Goal: Information Seeking & Learning: Learn about a topic

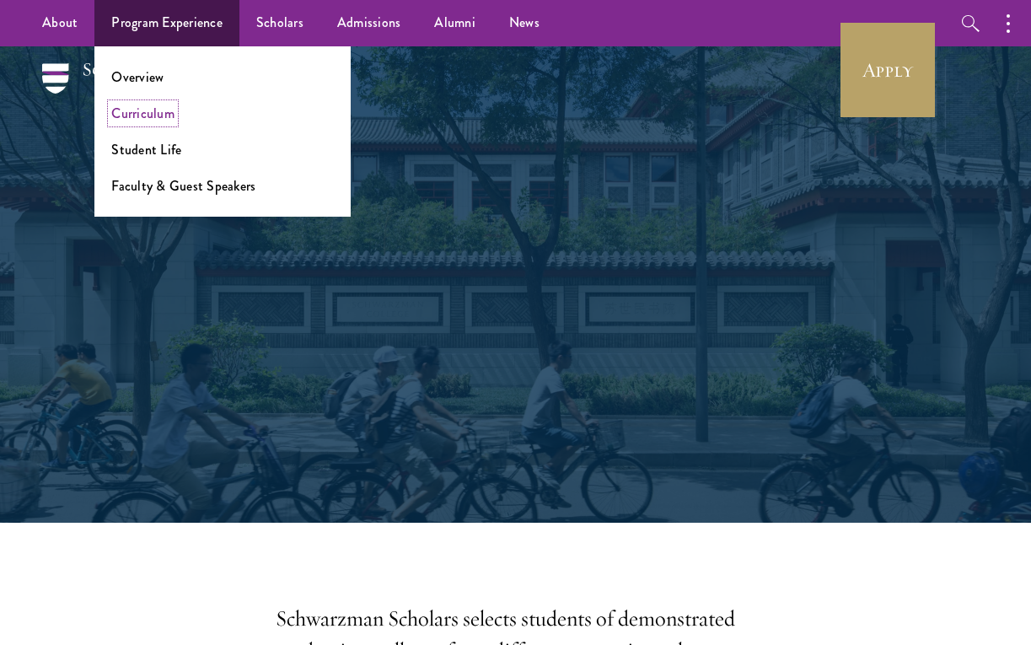
click at [151, 107] on link "Curriculum" at bounding box center [142, 113] width 63 height 19
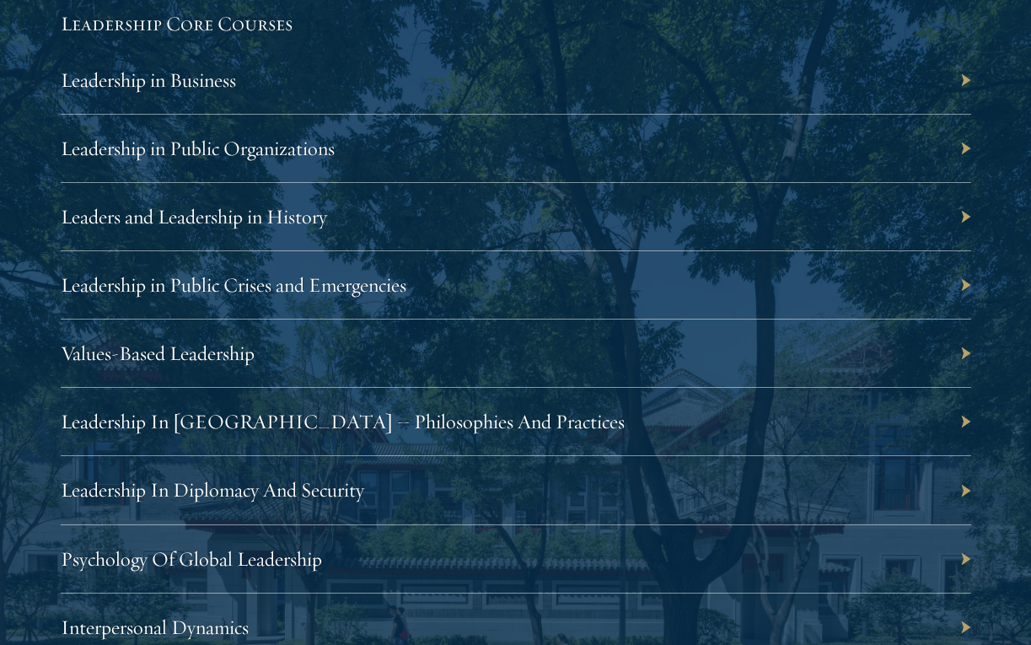
scroll to position [2895, 0]
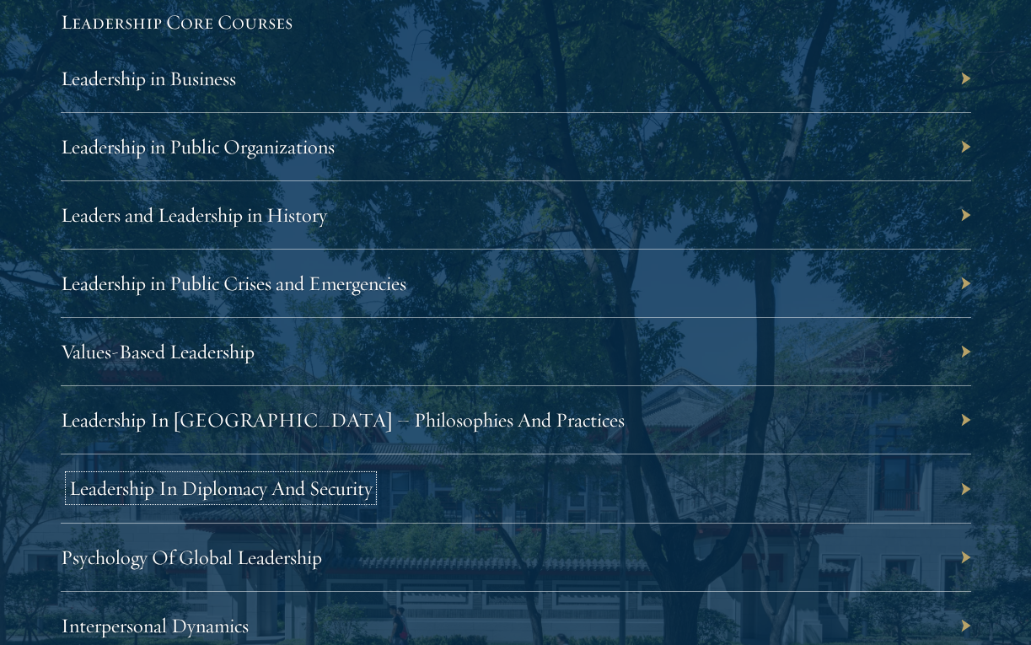
click at [313, 499] on link "Leadership In Diplomacy And Security" at bounding box center [220, 487] width 303 height 25
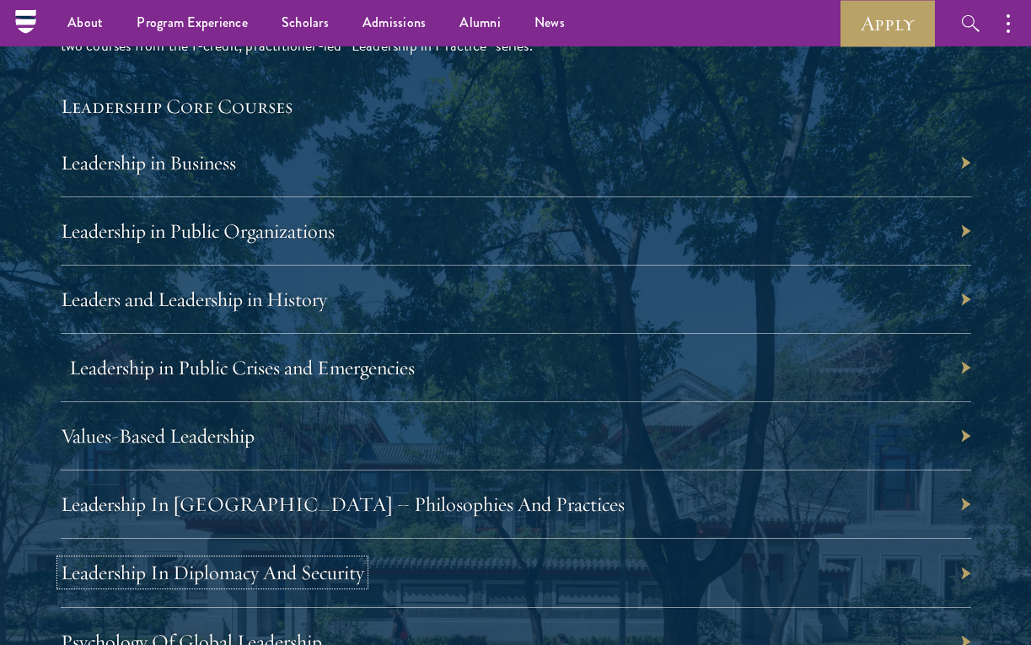
scroll to position [2809, 0]
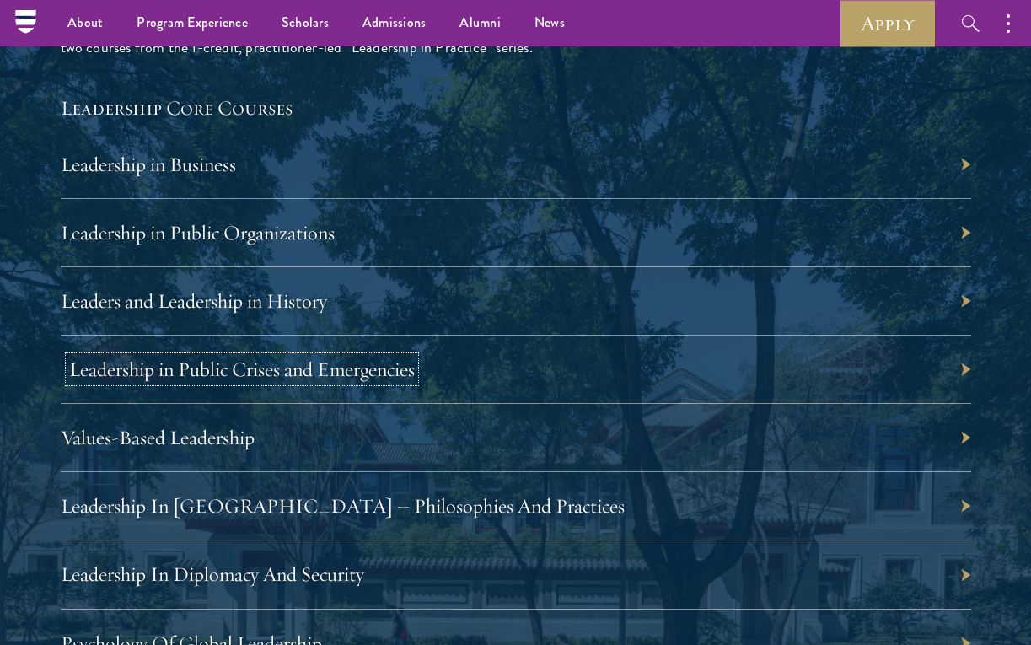
click at [249, 373] on link "Leadership in Public Crises and Emergencies" at bounding box center [241, 368] width 345 height 25
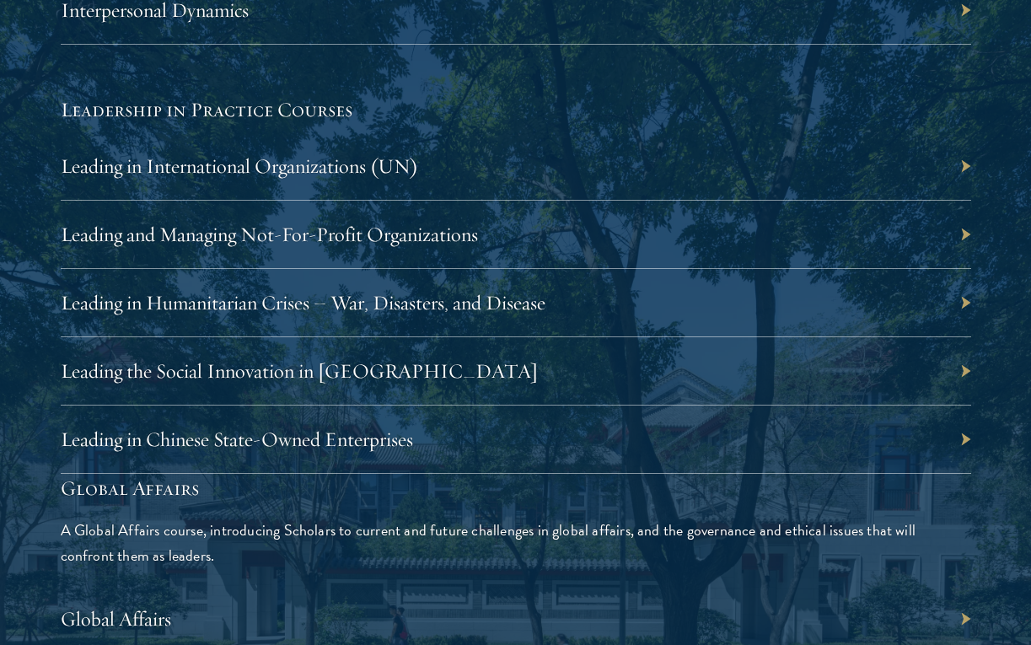
scroll to position [3513, 0]
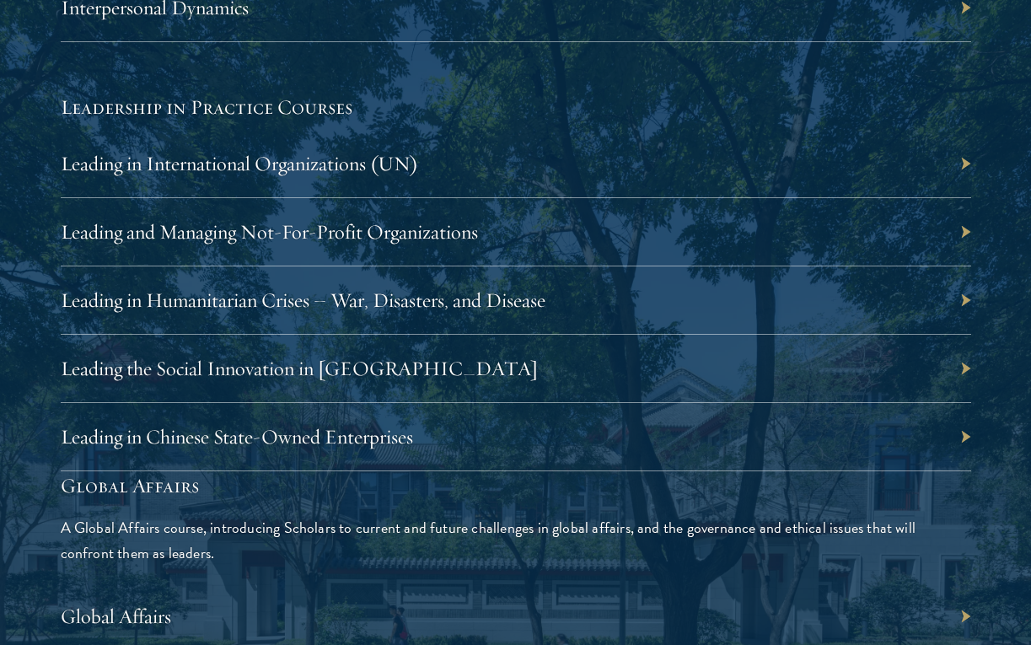
click at [962, 373] on div "Leading the Social Innovation in China" at bounding box center [516, 369] width 910 height 68
click at [916, 378] on div "Leading the Social Innovation in China" at bounding box center [516, 369] width 910 height 68
click at [962, 372] on div "Leading the Social Innovation in China" at bounding box center [516, 369] width 910 height 68
click at [299, 366] on link "Leading the Social Innovation in China" at bounding box center [307, 368] width 477 height 25
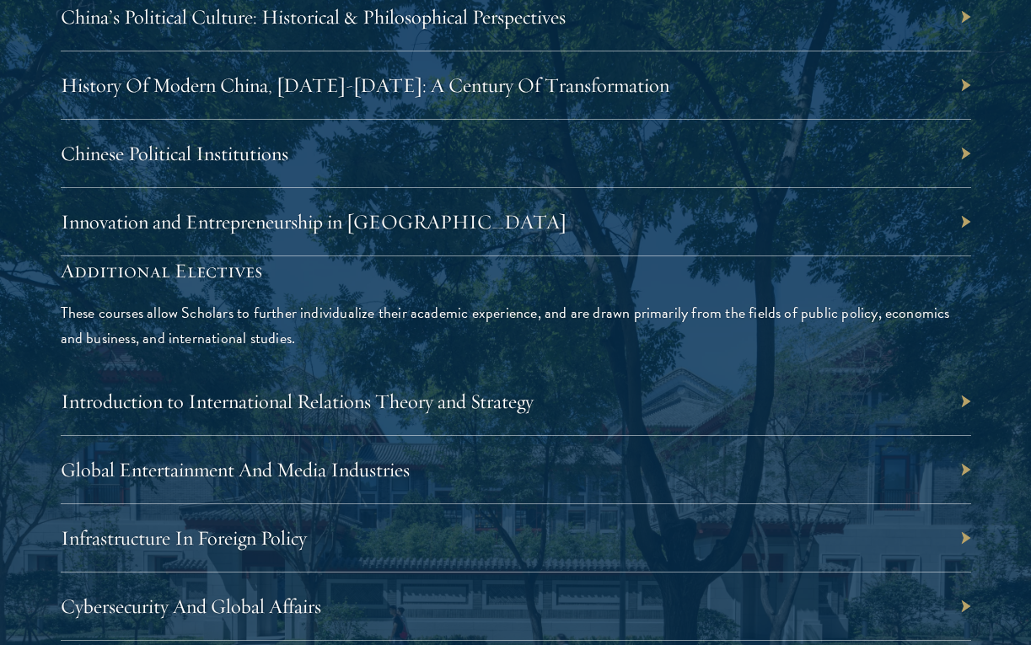
scroll to position [5168, 0]
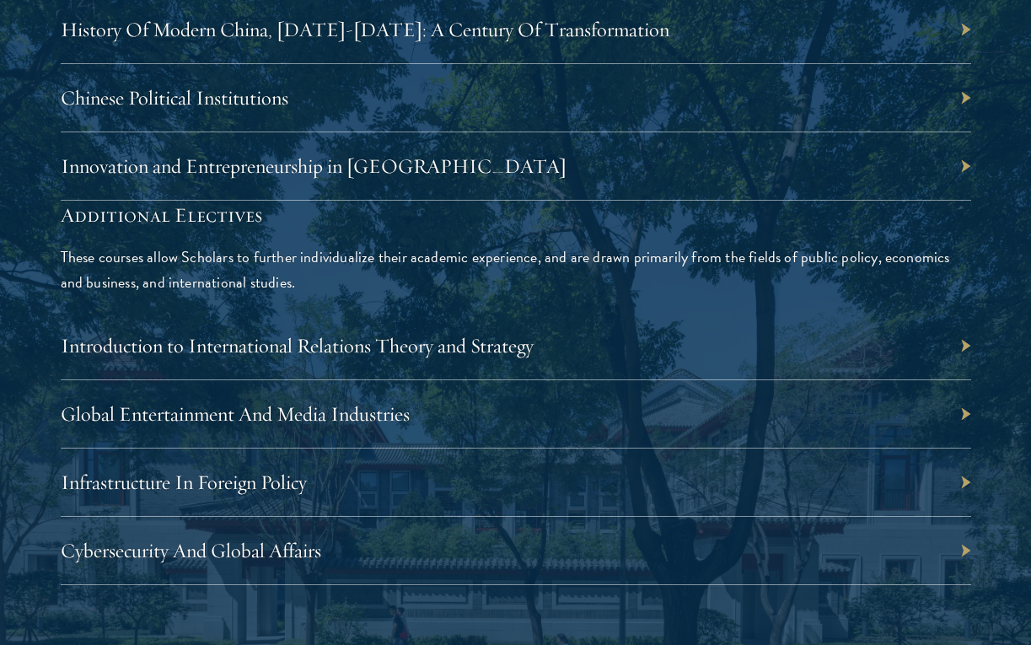
click at [935, 169] on div "Innovation and Entrepreneurship in China" at bounding box center [516, 166] width 910 height 68
click at [356, 163] on link "Innovation and Entrepreneurship in China" at bounding box center [322, 165] width 506 height 25
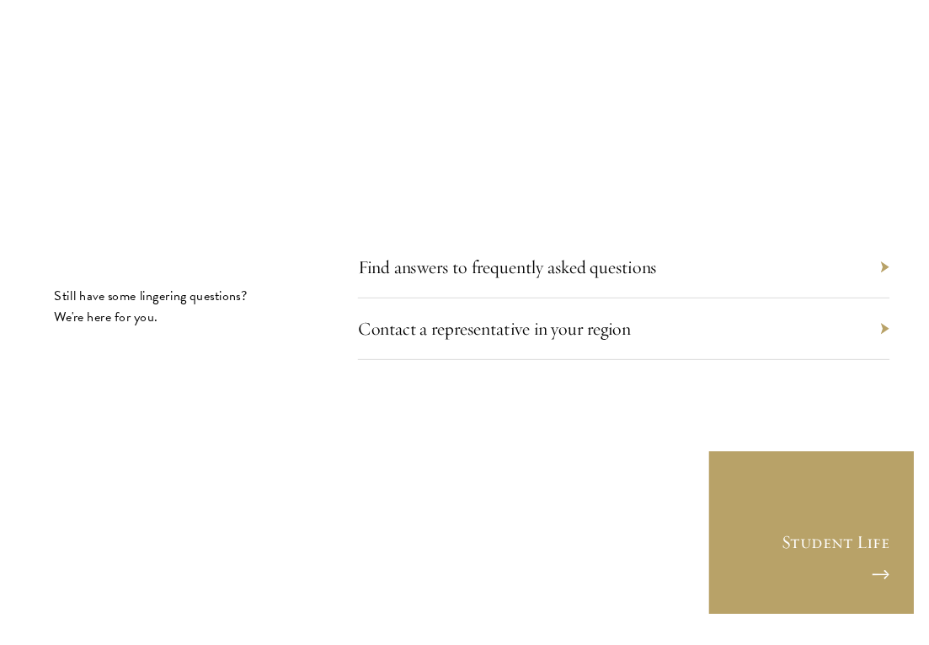
scroll to position [9184, 0]
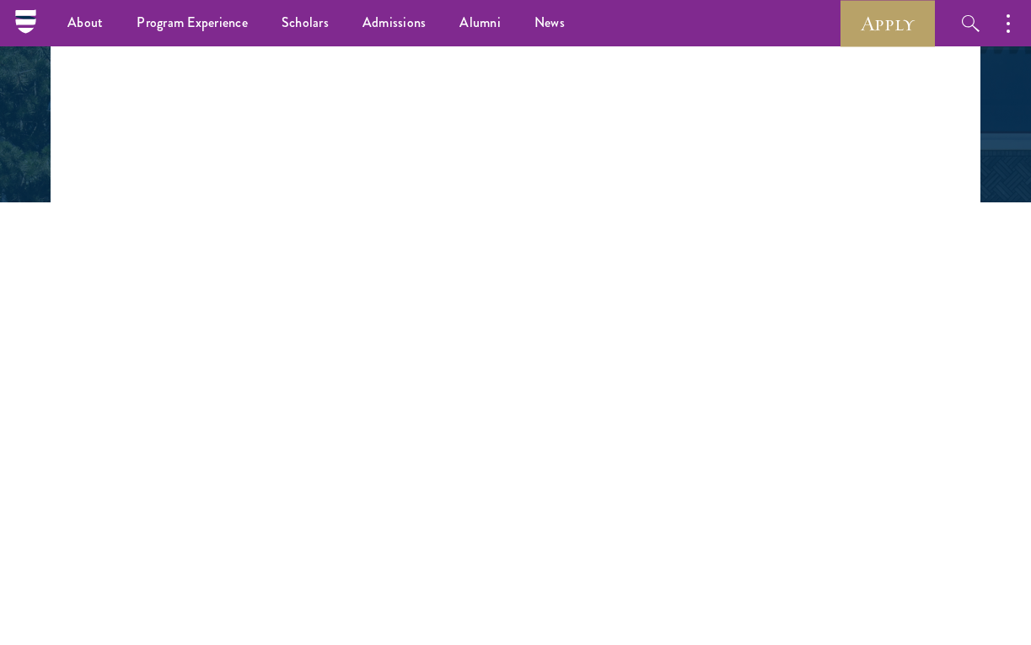
scroll to position [209, 0]
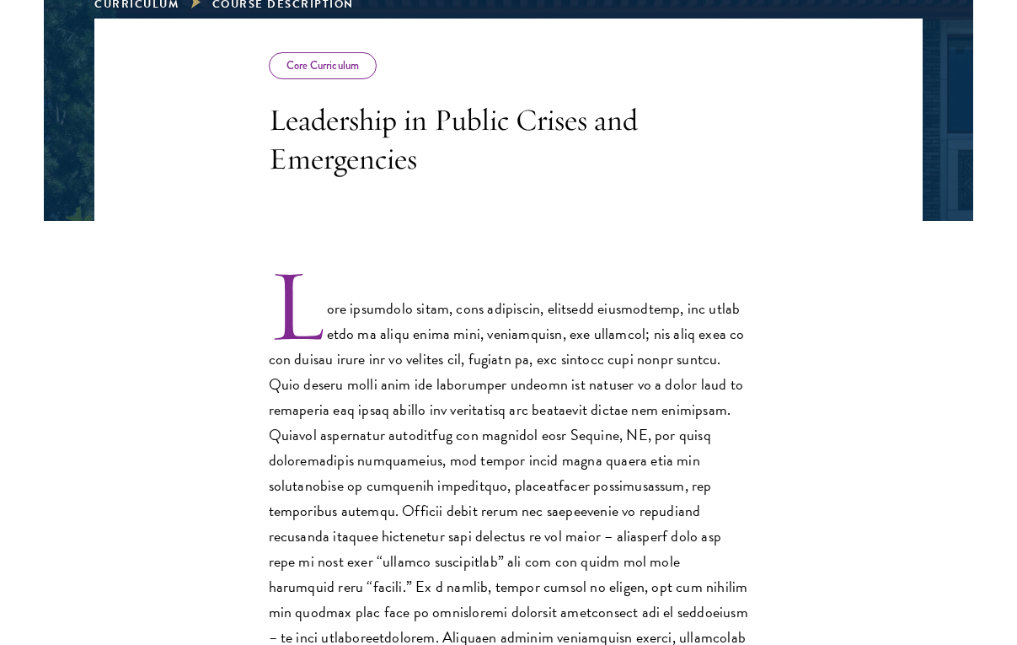
scroll to position [413, 0]
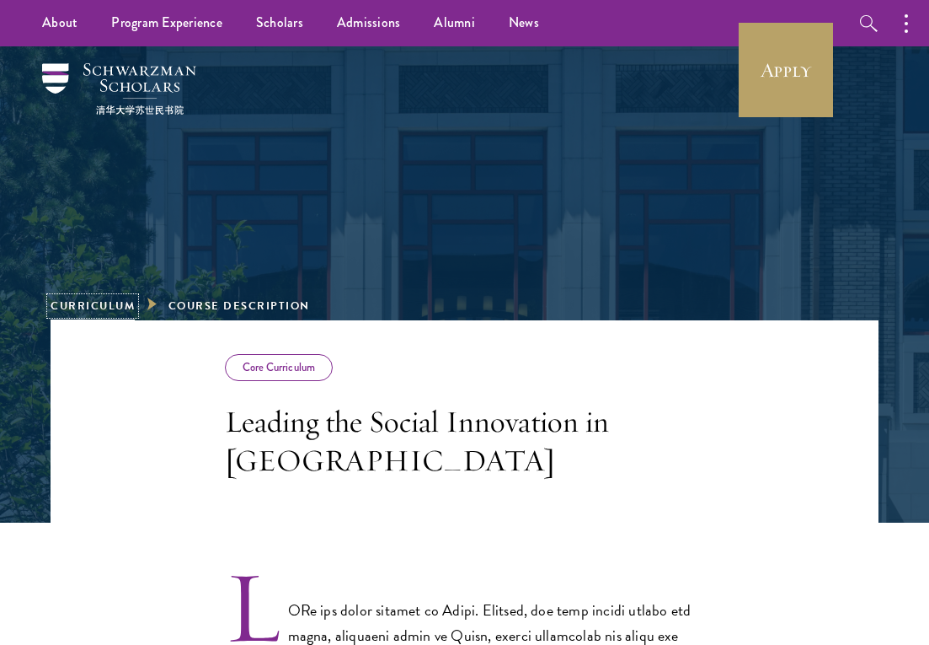
click at [123, 303] on link "Curriculum" at bounding box center [93, 305] width 84 height 17
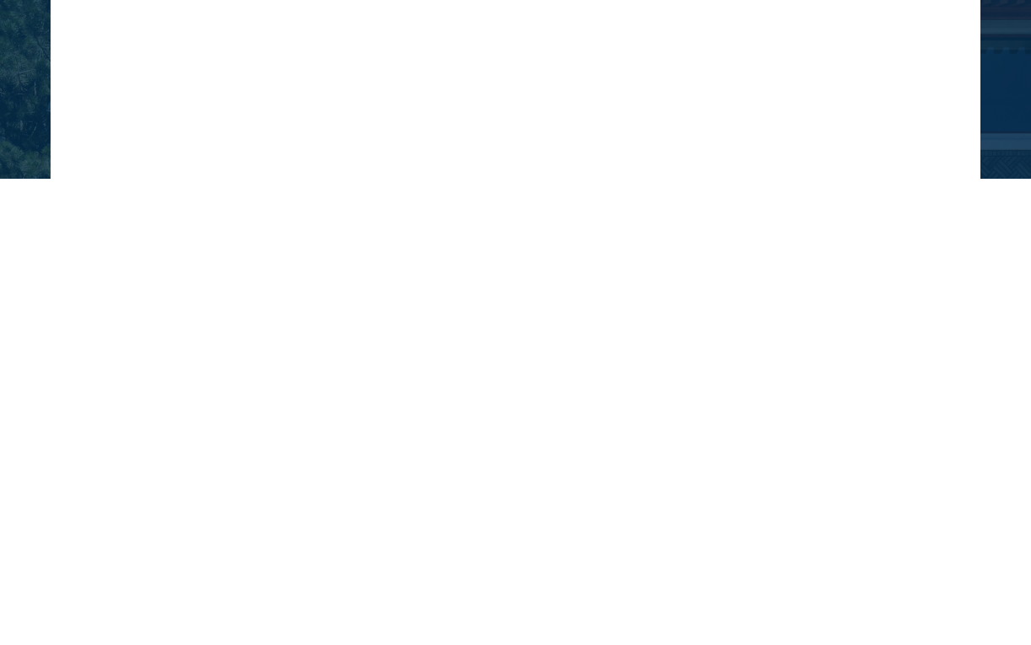
scroll to position [495, 0]
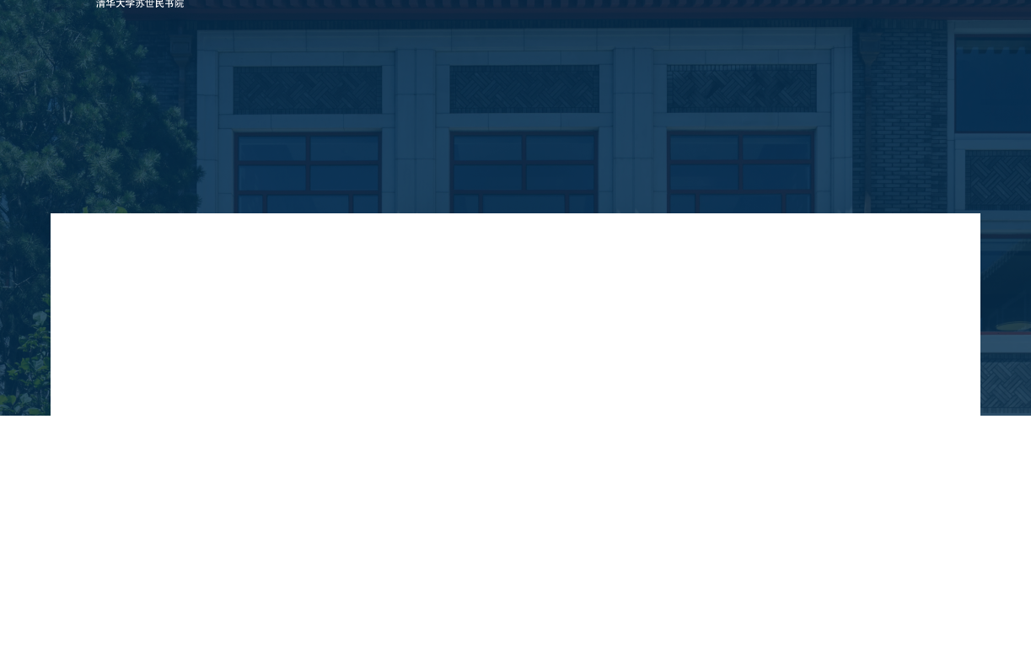
click at [494, 289] on div "China Courses Innovation and Entrepreneurship in China" at bounding box center [516, 310] width 480 height 126
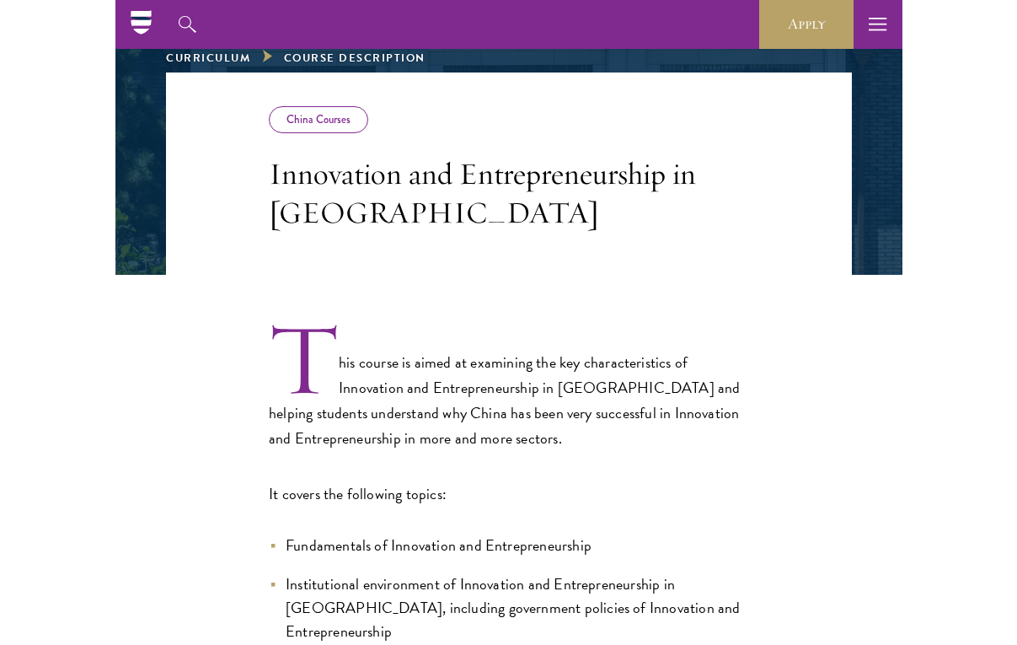
scroll to position [248, 0]
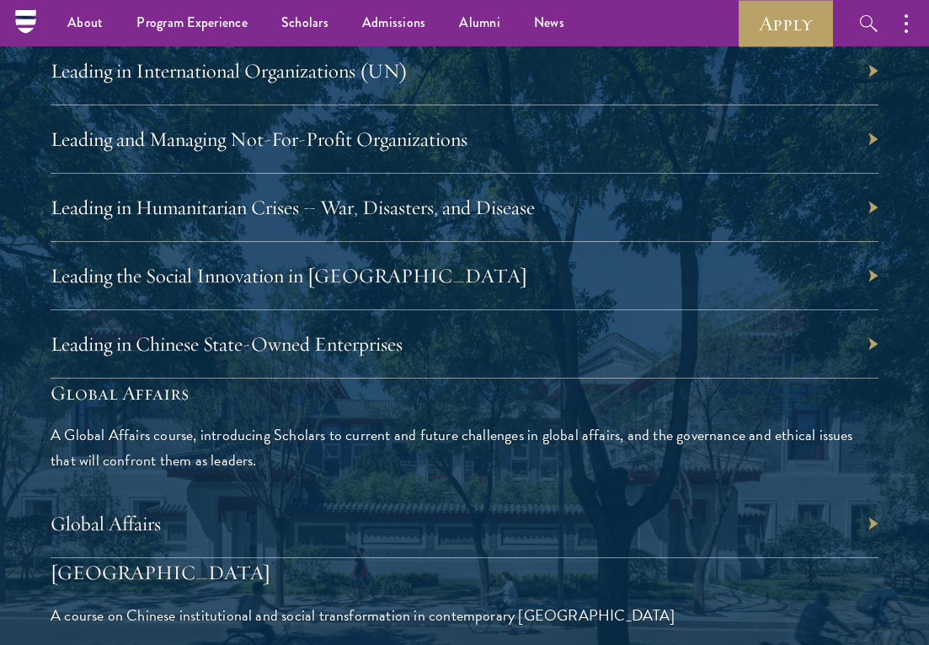
scroll to position [3564, 0]
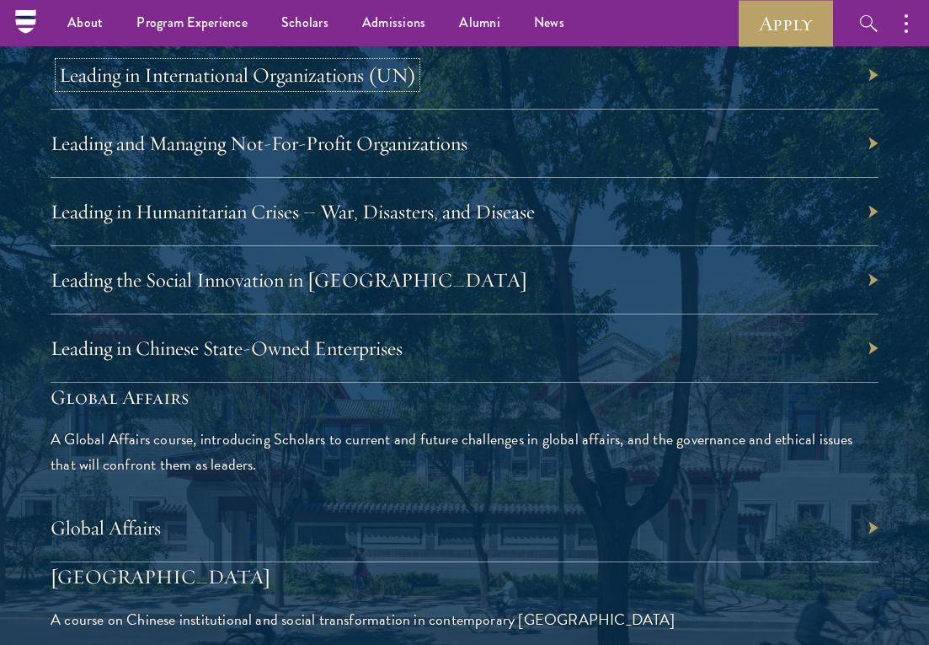
click at [310, 79] on link "Leading in International Organizations (UN)" at bounding box center [237, 74] width 357 height 25
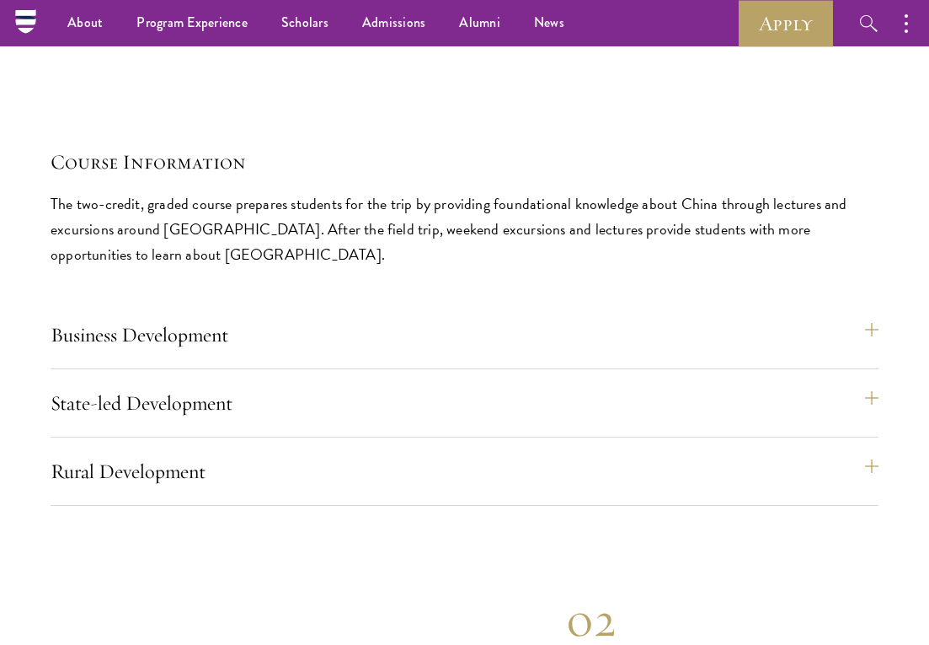
scroll to position [7003, 0]
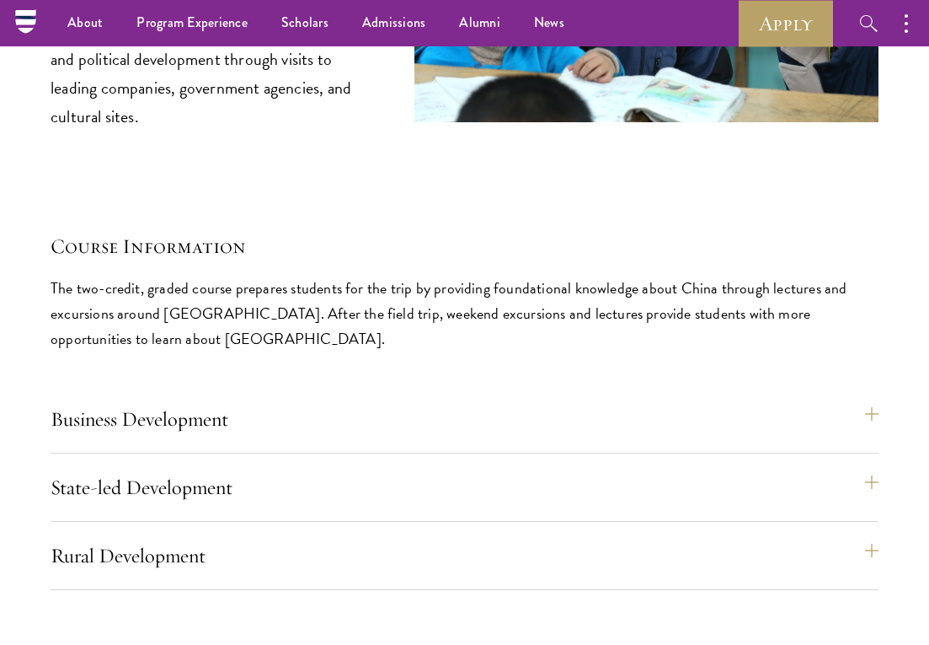
click at [401, 416] on div "Business Development Business Development trips take students to cutting edge c…" at bounding box center [465, 494] width 828 height 191
click at [401, 467] on button "State-led Development" at bounding box center [473, 487] width 828 height 40
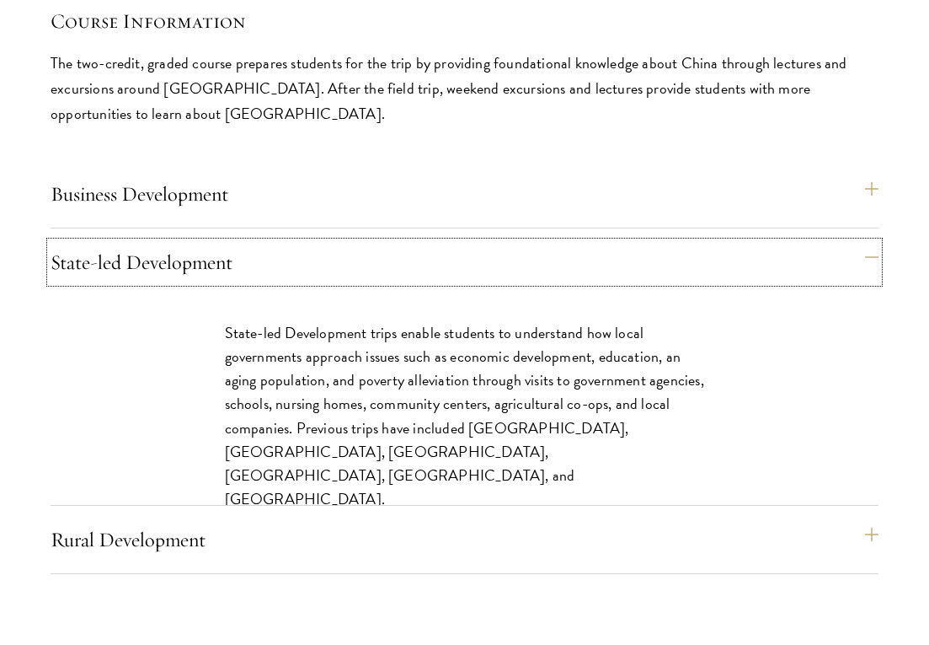
scroll to position [7229, 0]
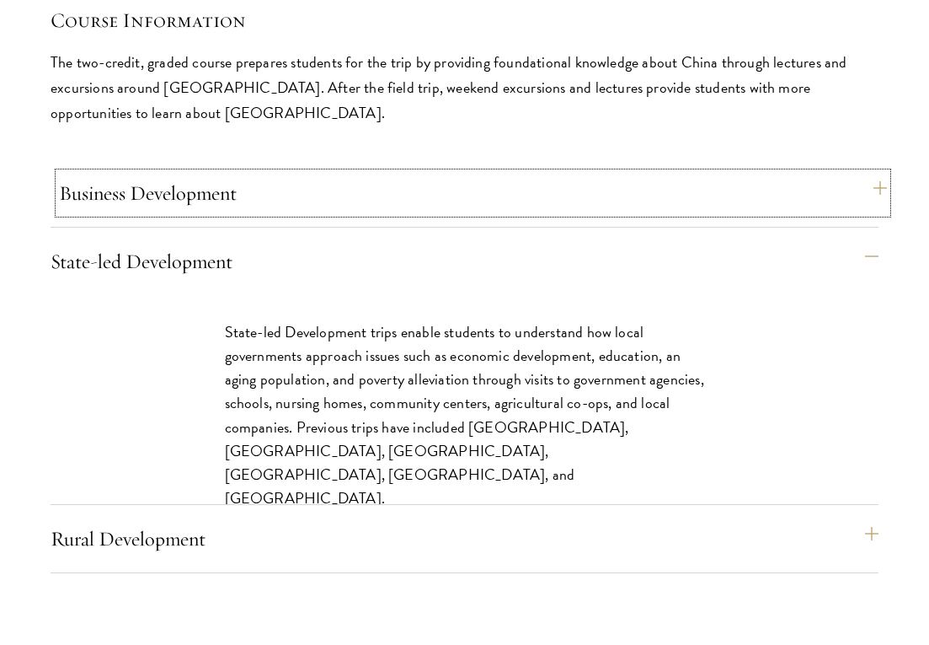
click at [504, 173] on button "Business Development" at bounding box center [473, 193] width 828 height 40
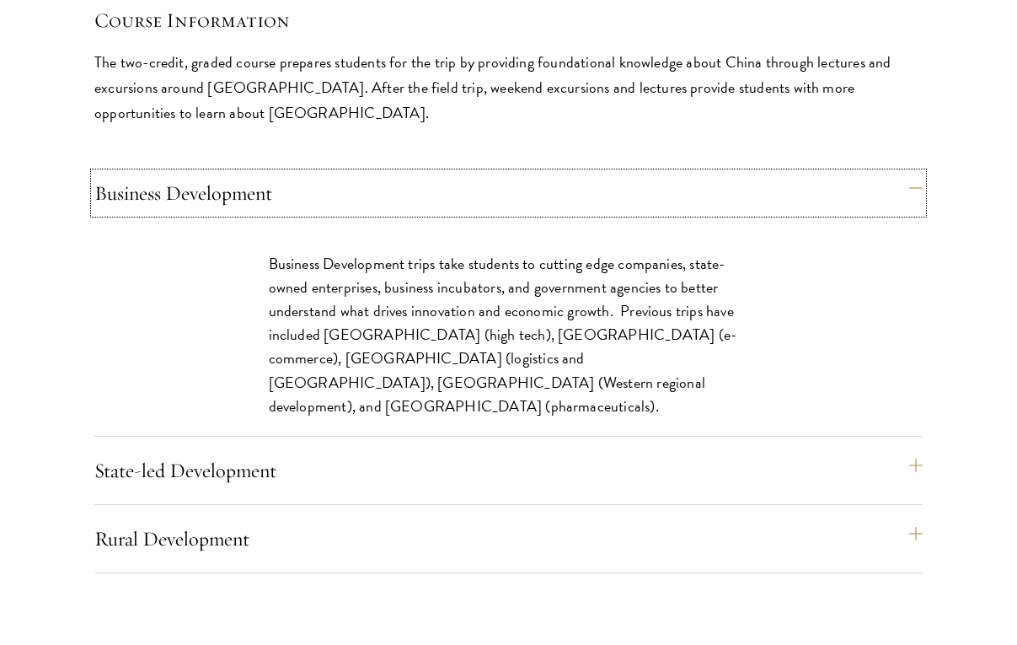
scroll to position [7273, 0]
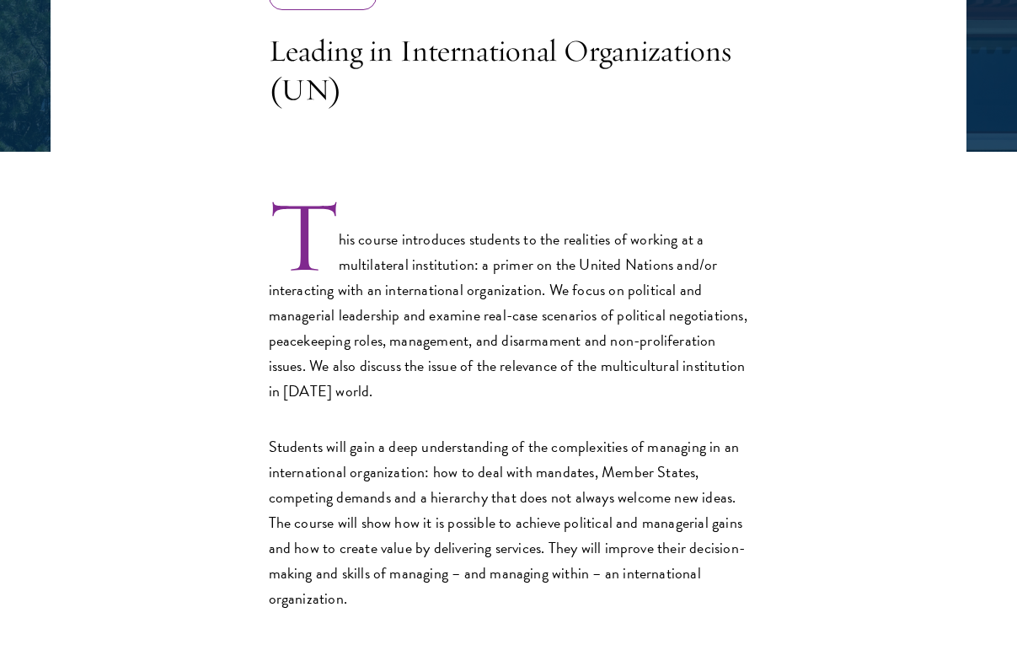
scroll to position [360, 0]
